Goal: Check status: Check status

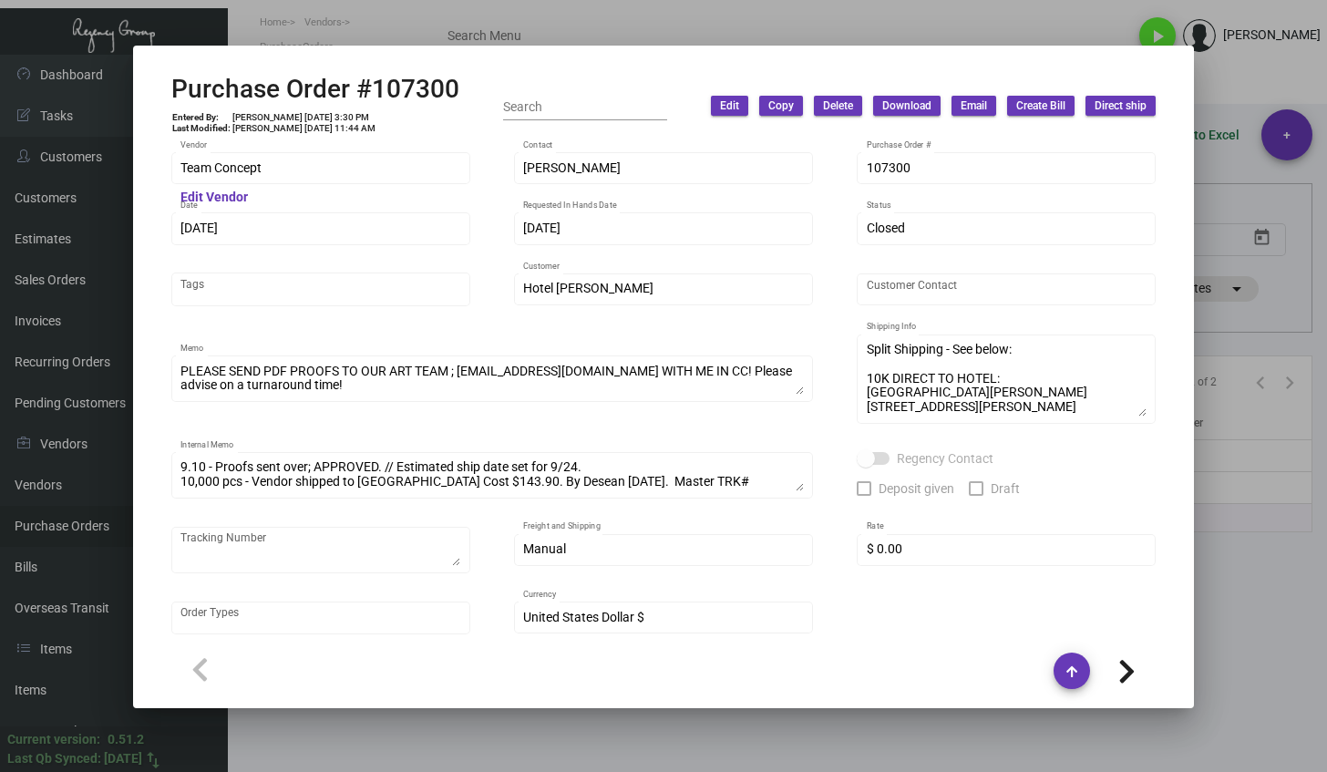
click at [1261, 605] on div at bounding box center [663, 386] width 1327 height 772
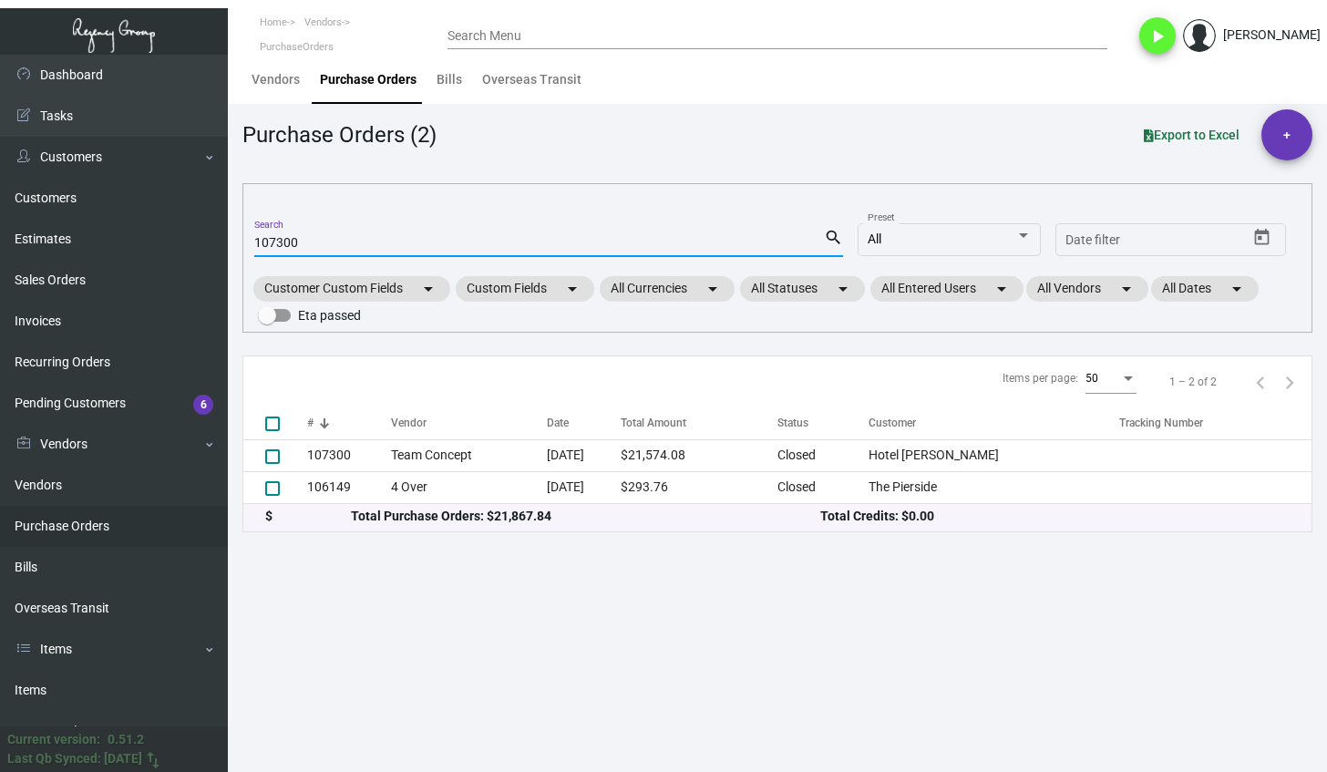
click at [286, 242] on input "107300" at bounding box center [538, 243] width 569 height 15
paste input "4423"
type input "104423"
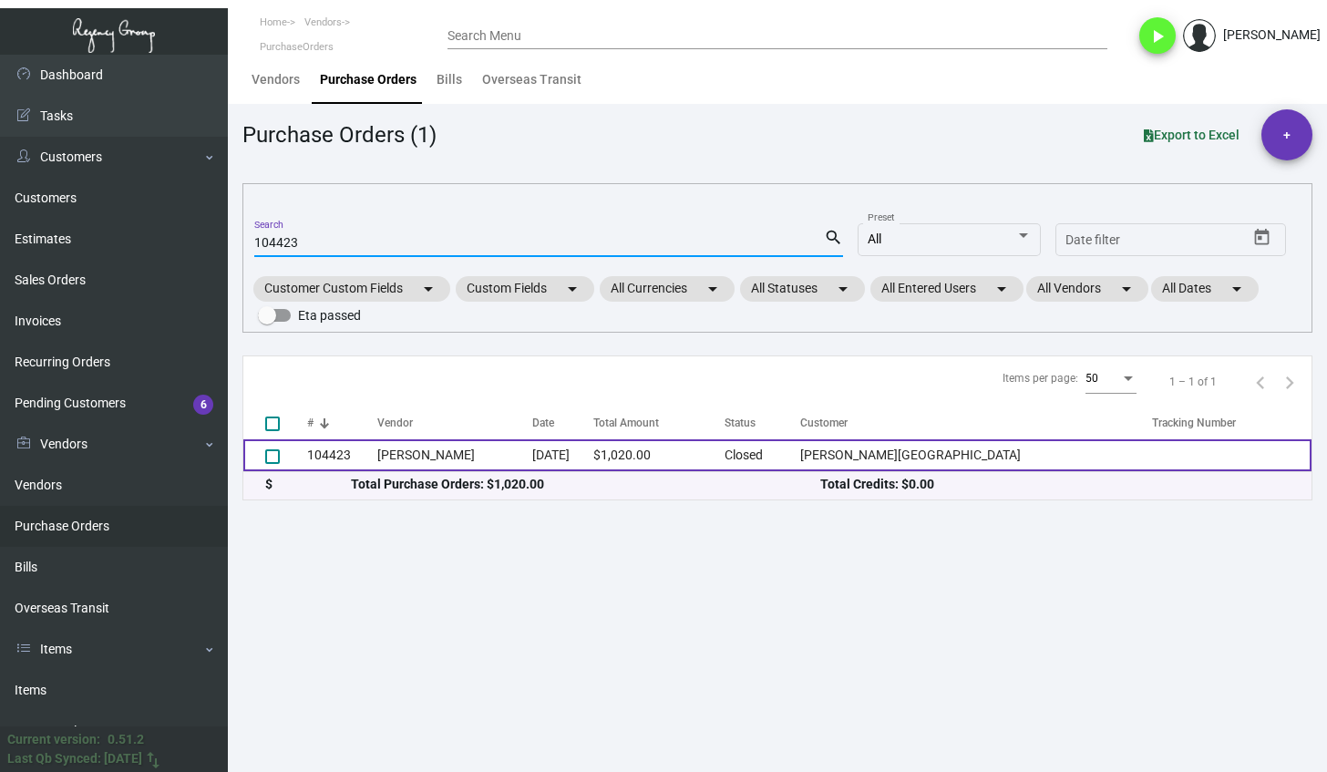
click at [329, 465] on td "104423" at bounding box center [342, 455] width 70 height 32
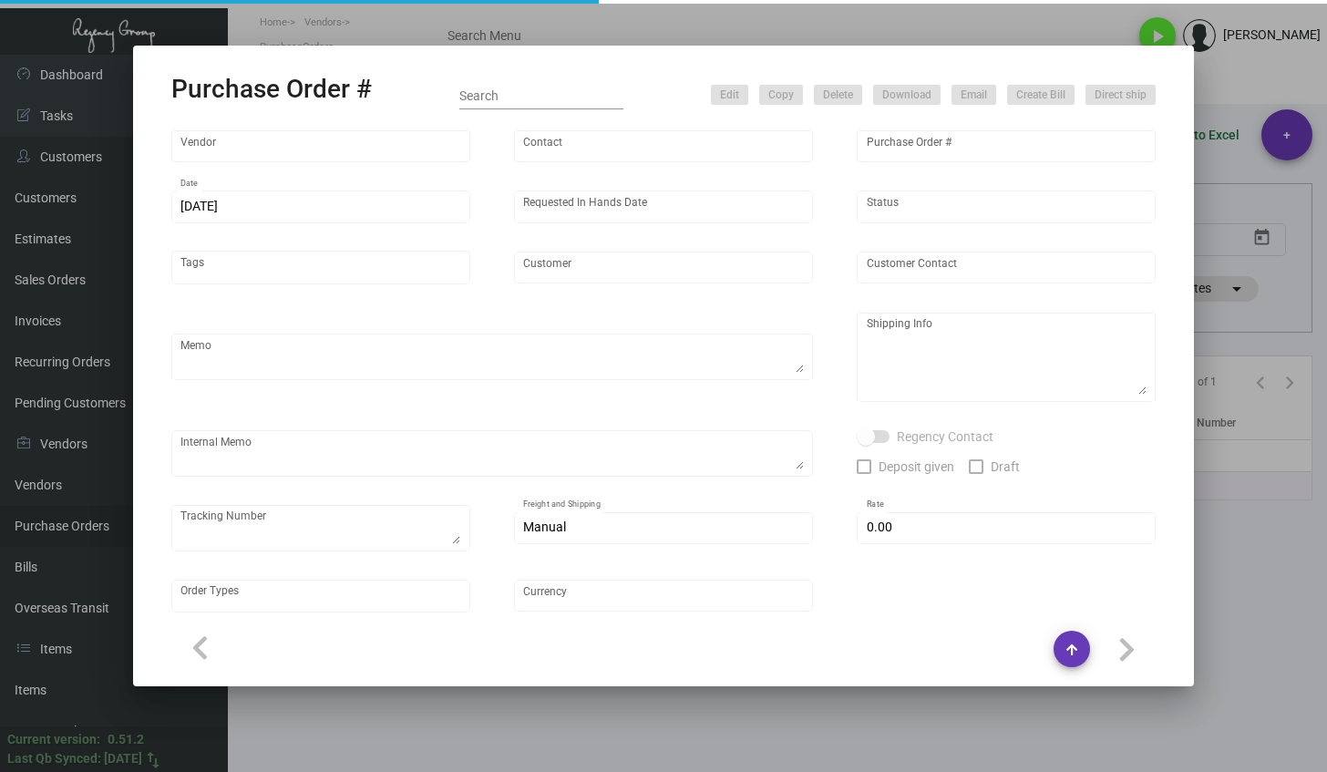
type input "[PERSON_NAME]"
type input "104423"
type input "[DATE]"
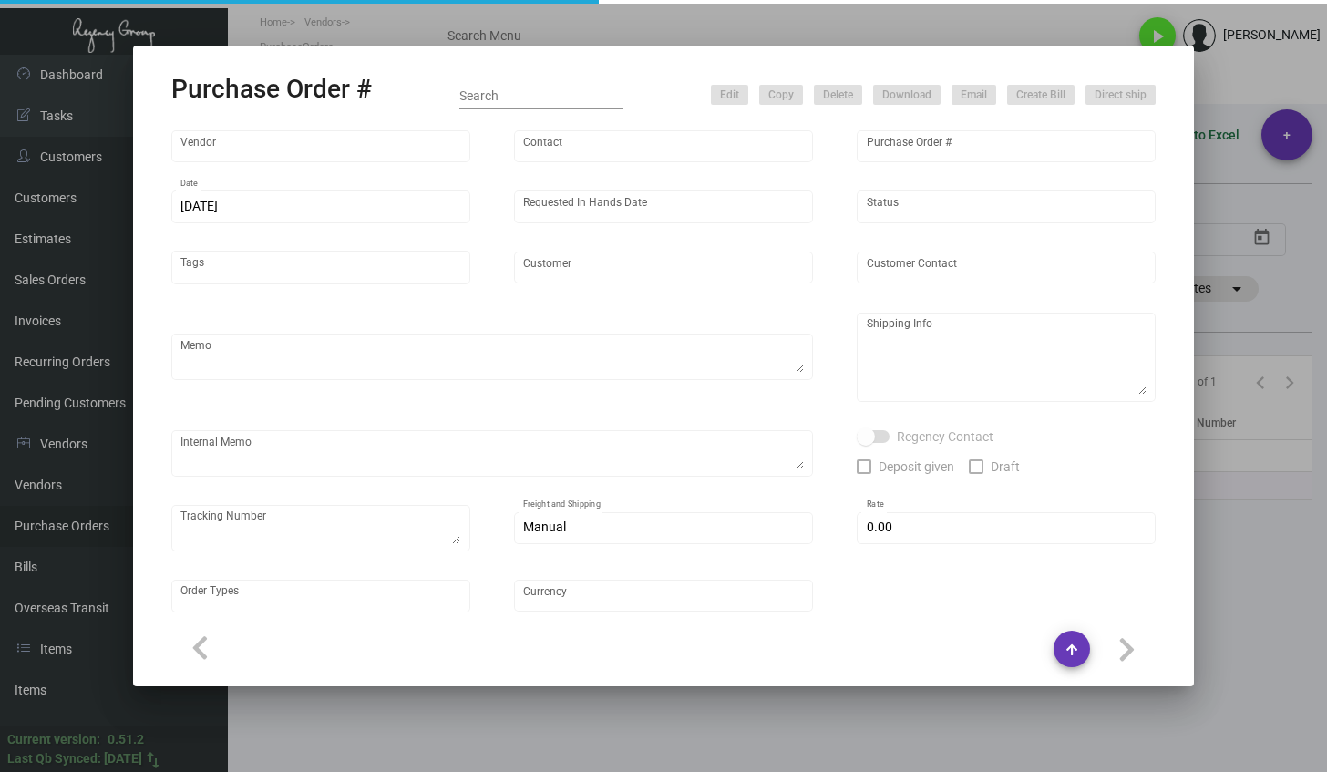
type input "[PERSON_NAME][GEOGRAPHIC_DATA]"
type input "Receiving Dept"
type textarea "***ANY PRICE DISCREPANCY MUST BE CALLED OUT PRIOR TO PROCEEDING WITH THIS ORDER…"
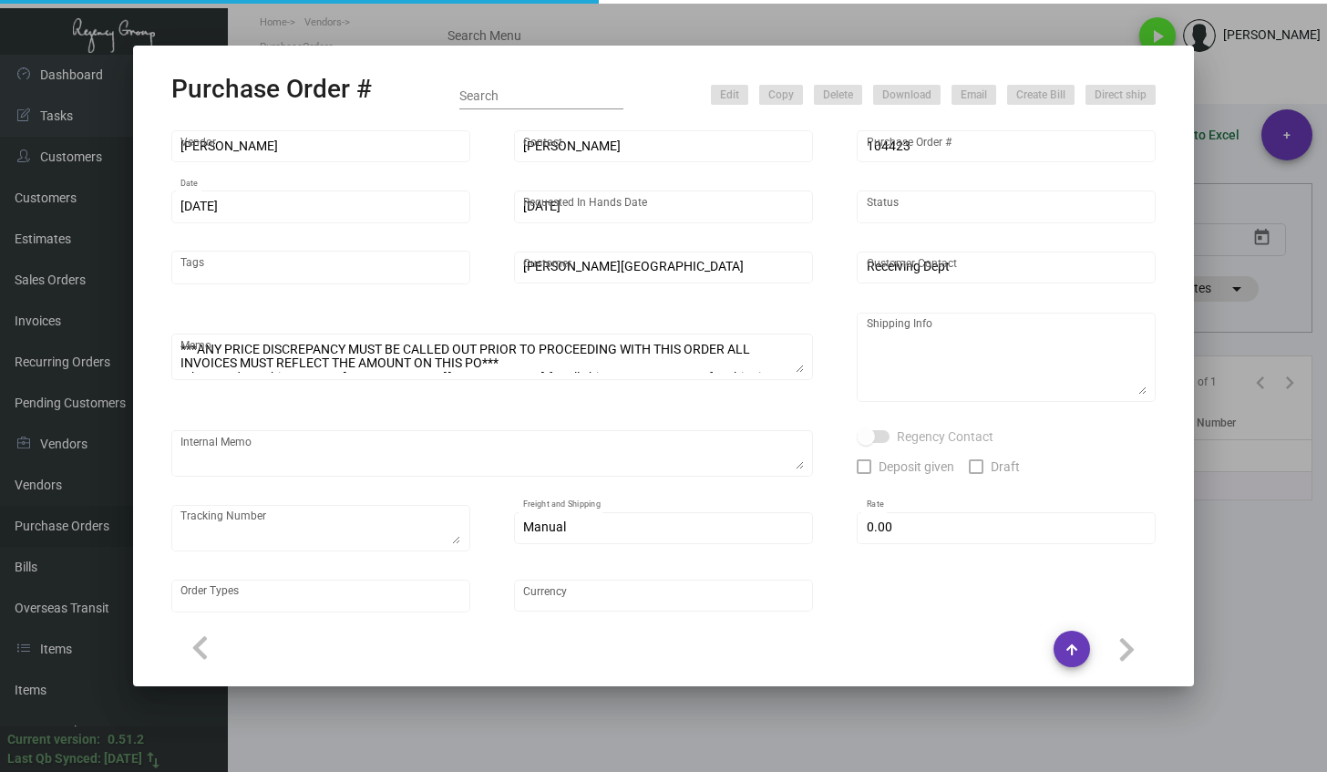
type textarea "[PERSON_NAME][GEOGRAPHIC_DATA] - Receiving Dept [STREET_ADDRESS][US_STATE]"
type input "$ 0.00"
type input "United States Dollar $"
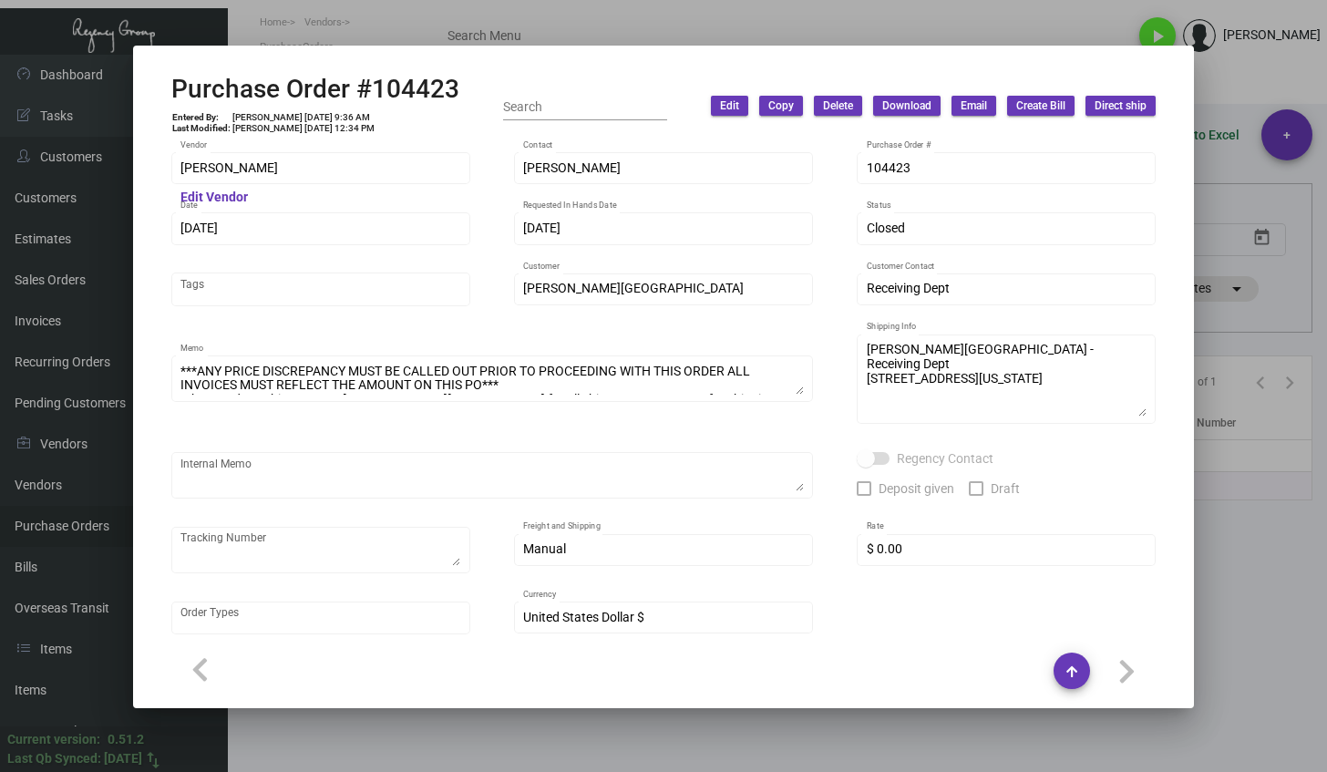
click at [1131, 731] on div at bounding box center [663, 386] width 1327 height 772
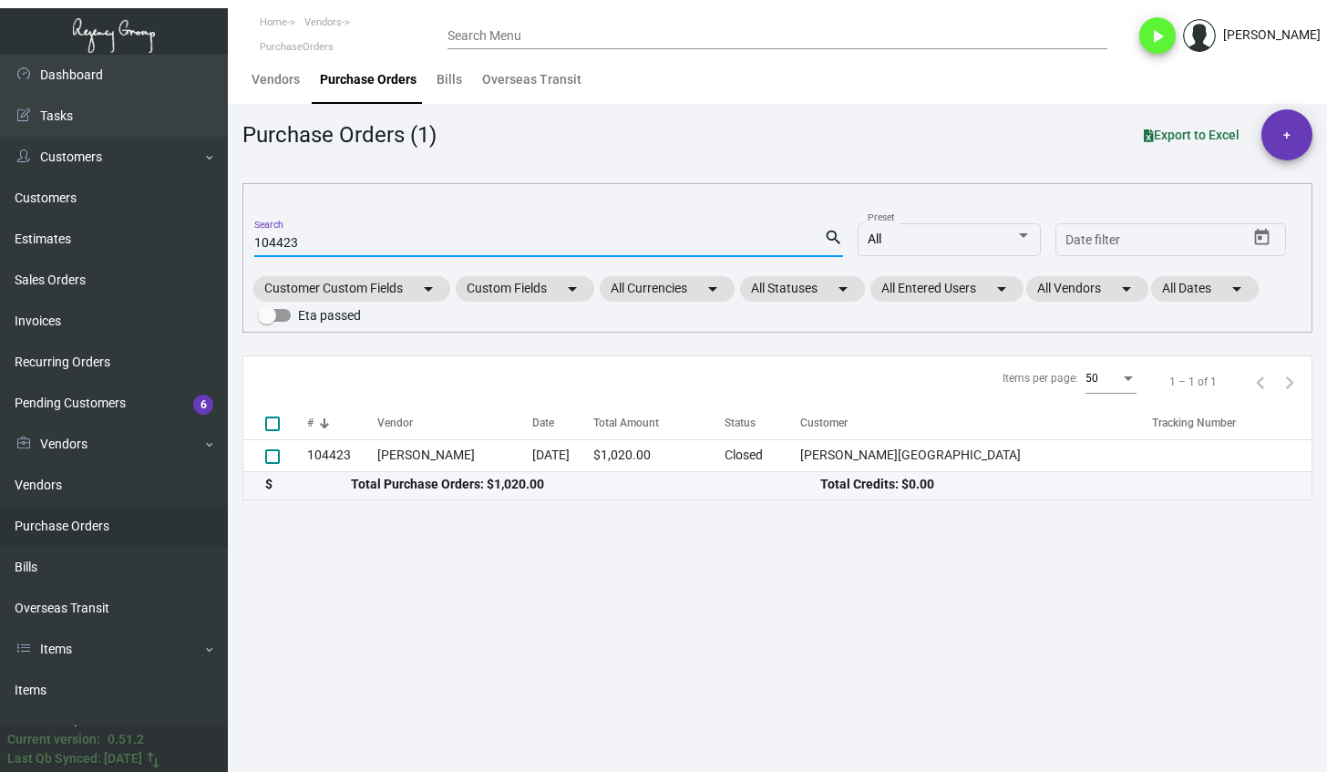
click at [278, 242] on input "104423" at bounding box center [538, 243] width 569 height 15
paste input "0917"
type input "100917"
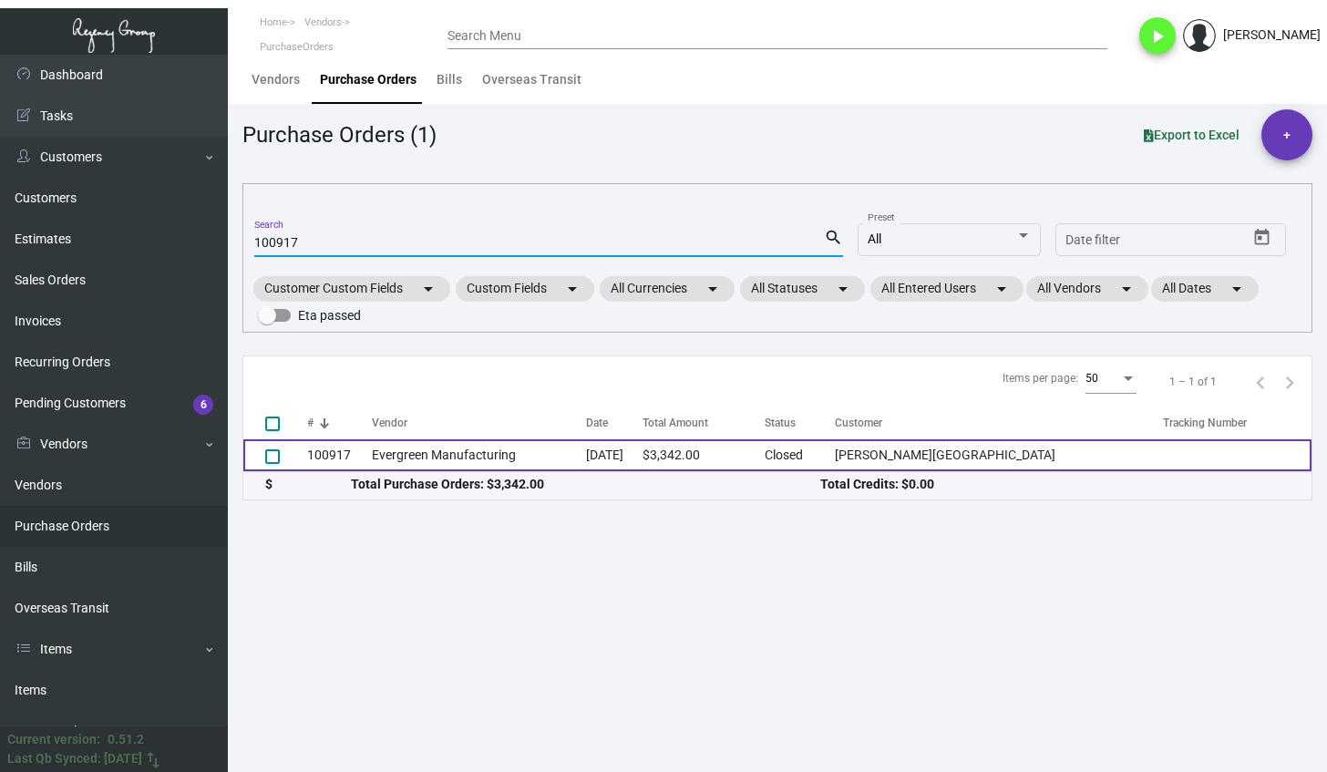
click at [456, 457] on td "Evergreen Manufacturing" at bounding box center [479, 455] width 214 height 32
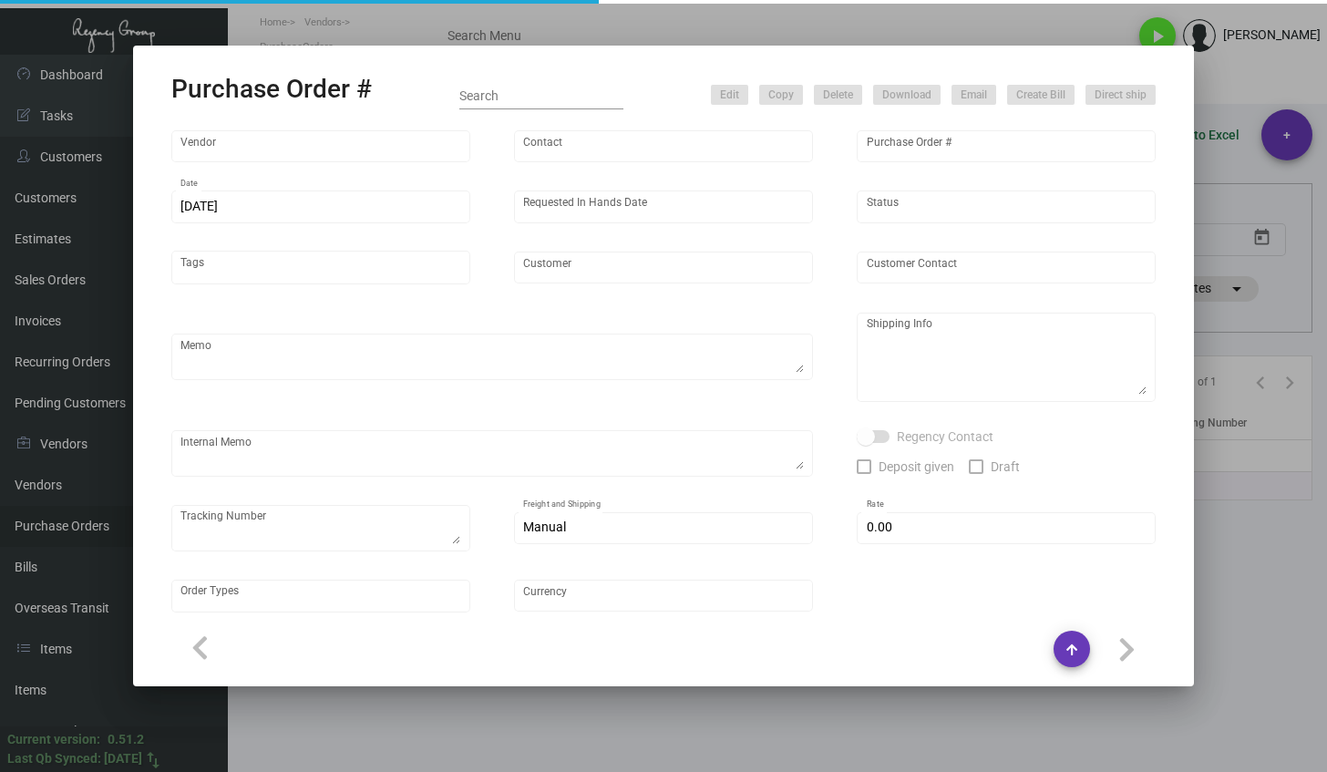
type input "Evergreen Manufacturing"
type input "[PERSON_NAME]"
type input "100917"
type input "[DATE]"
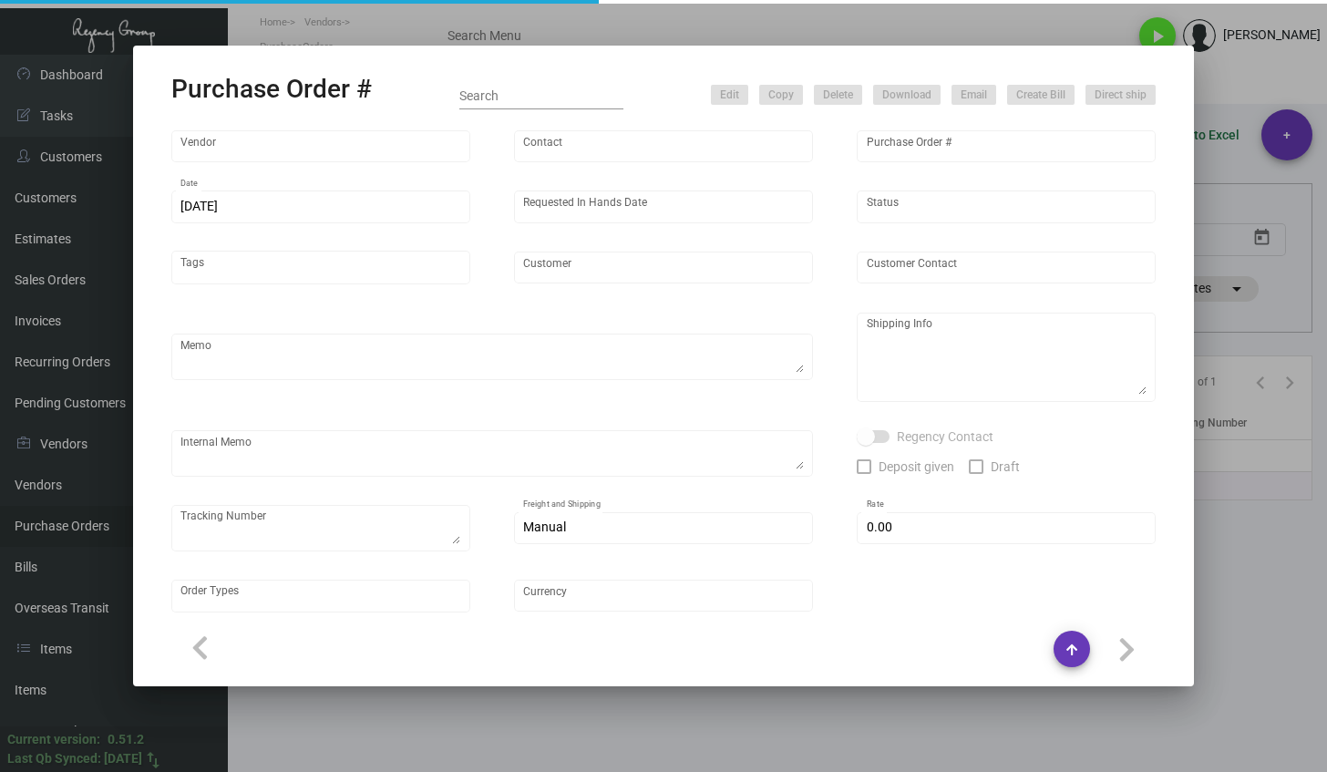
type input "[PERSON_NAME][GEOGRAPHIC_DATA]"
type input "[PERSON_NAME]"
type textarea "BLIND SHIUP ON UPS #1AY276"
type textarea "[PERSON_NAME][GEOGRAPHIC_DATA] - [PERSON_NAME] [STREET_ADDRESS][US_STATE]"
type input "$ 0.00"
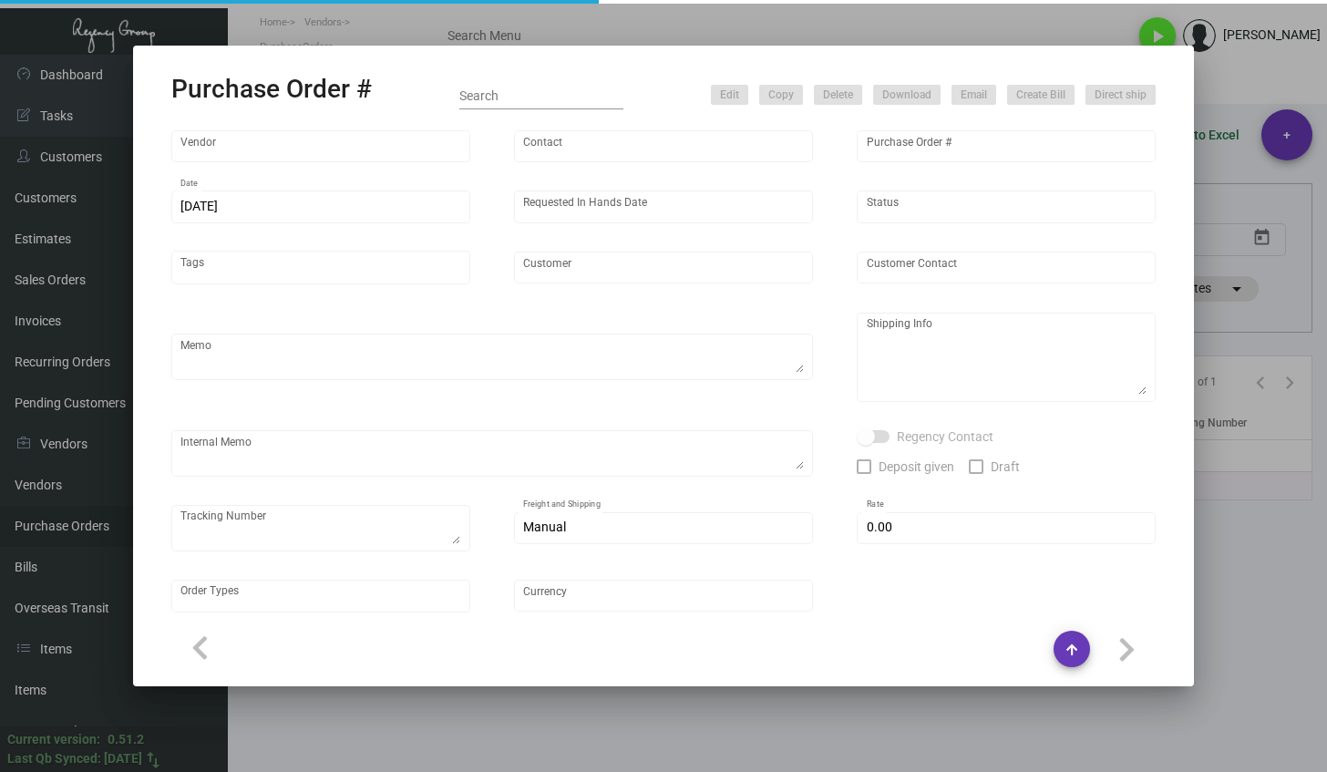
type input "United States Dollar $"
